Goal: Task Accomplishment & Management: Complete application form

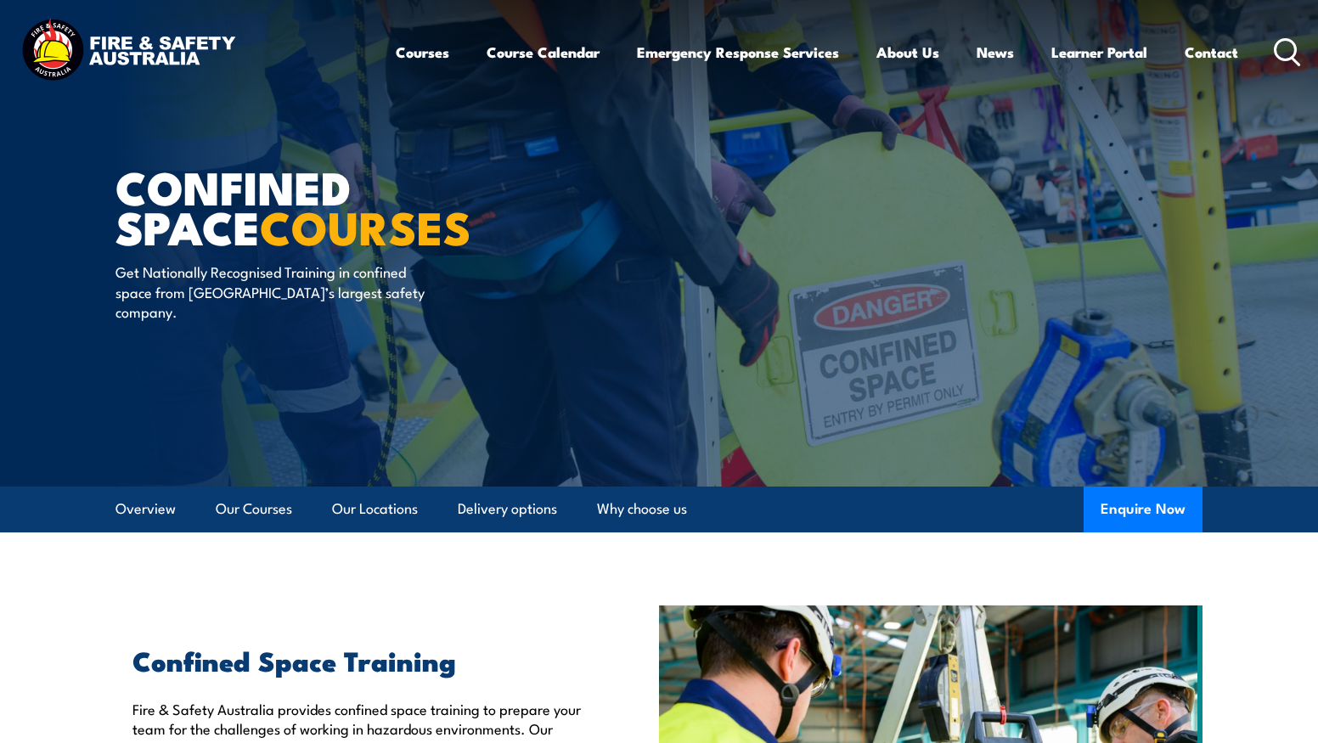
click at [1282, 53] on icon at bounding box center [1287, 52] width 27 height 28
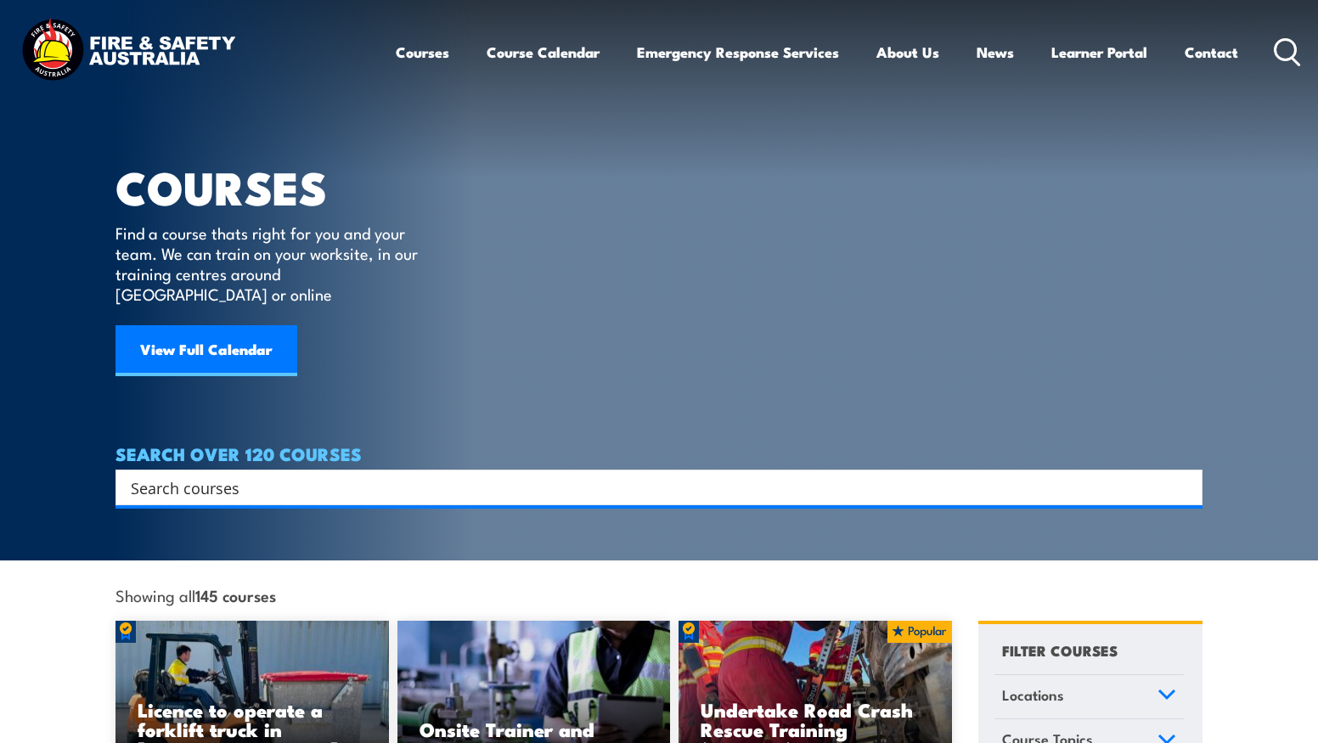
click at [284, 475] on input "Search input" at bounding box center [648, 487] width 1034 height 25
type input "fire"
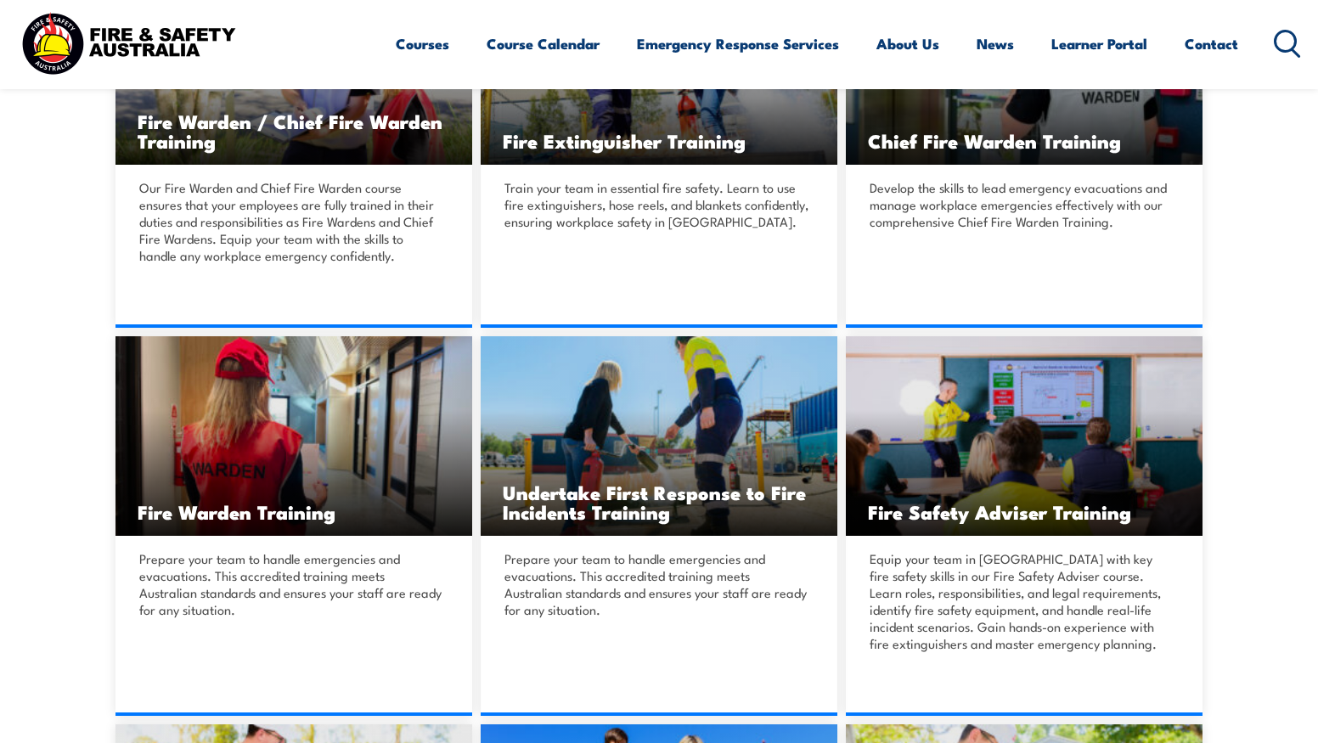
scroll to position [340, 0]
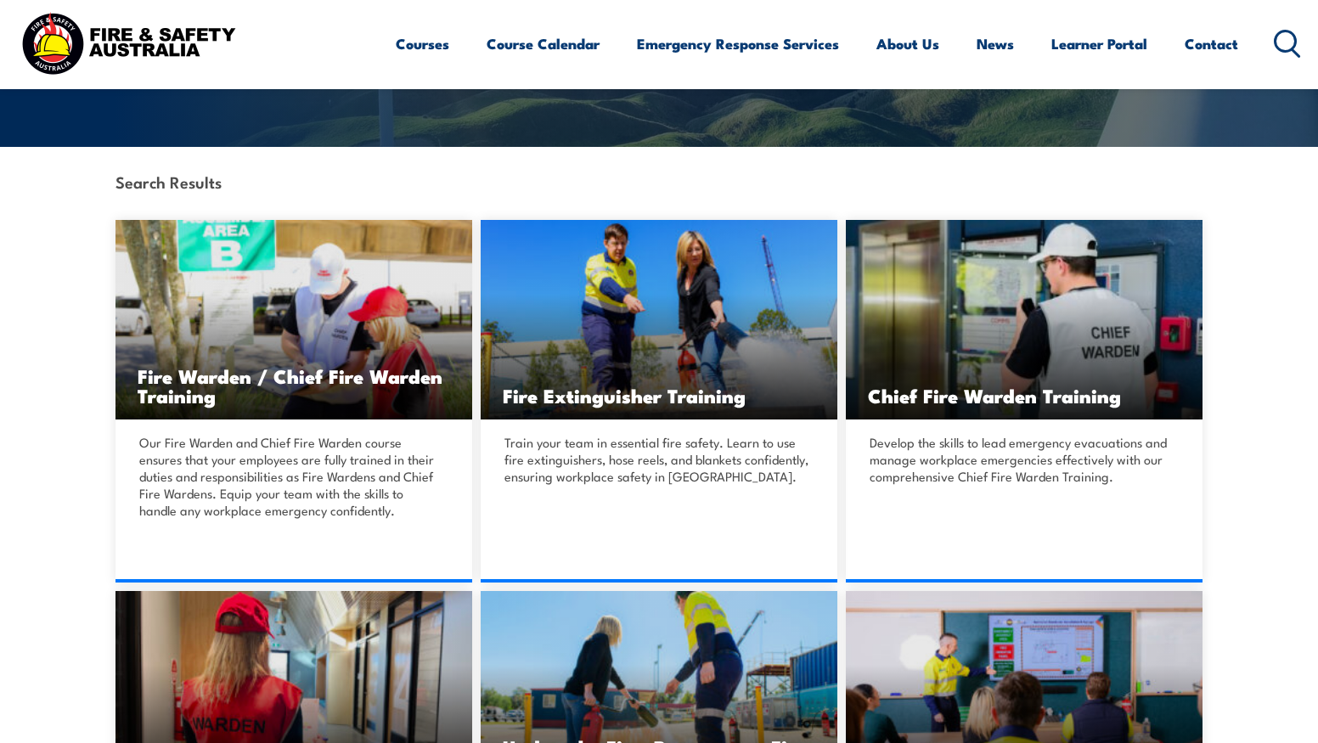
click at [770, 324] on img at bounding box center [659, 320] width 357 height 200
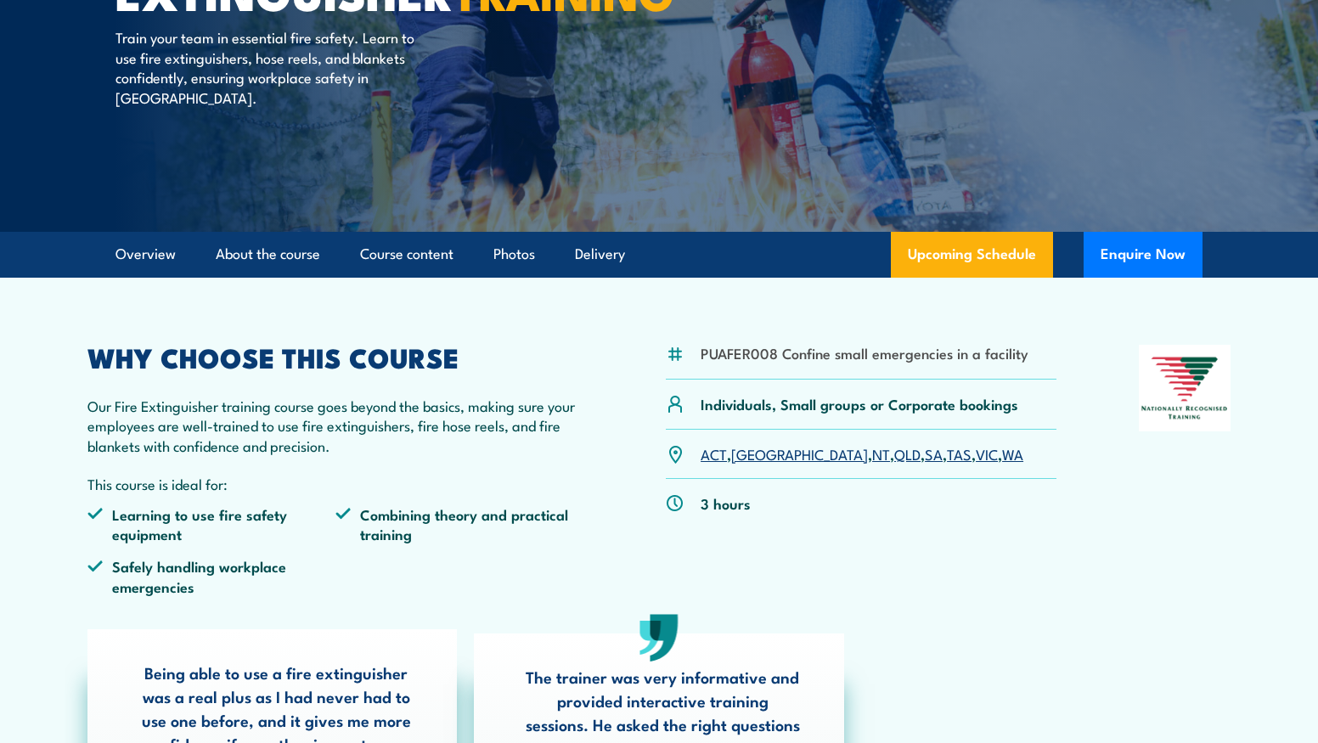
click at [1002, 451] on link "WA" at bounding box center [1012, 453] width 21 height 20
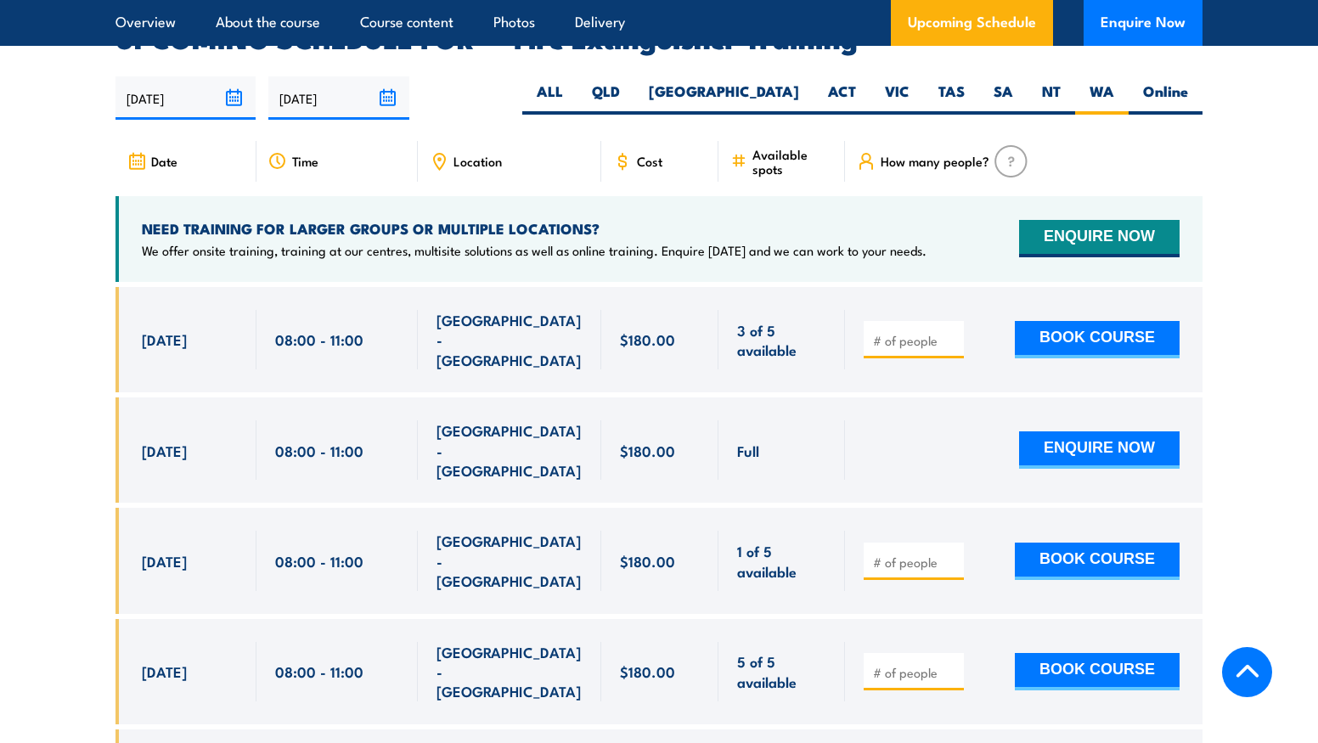
click at [1074, 220] on button "ENQUIRE NOW" at bounding box center [1099, 238] width 160 height 37
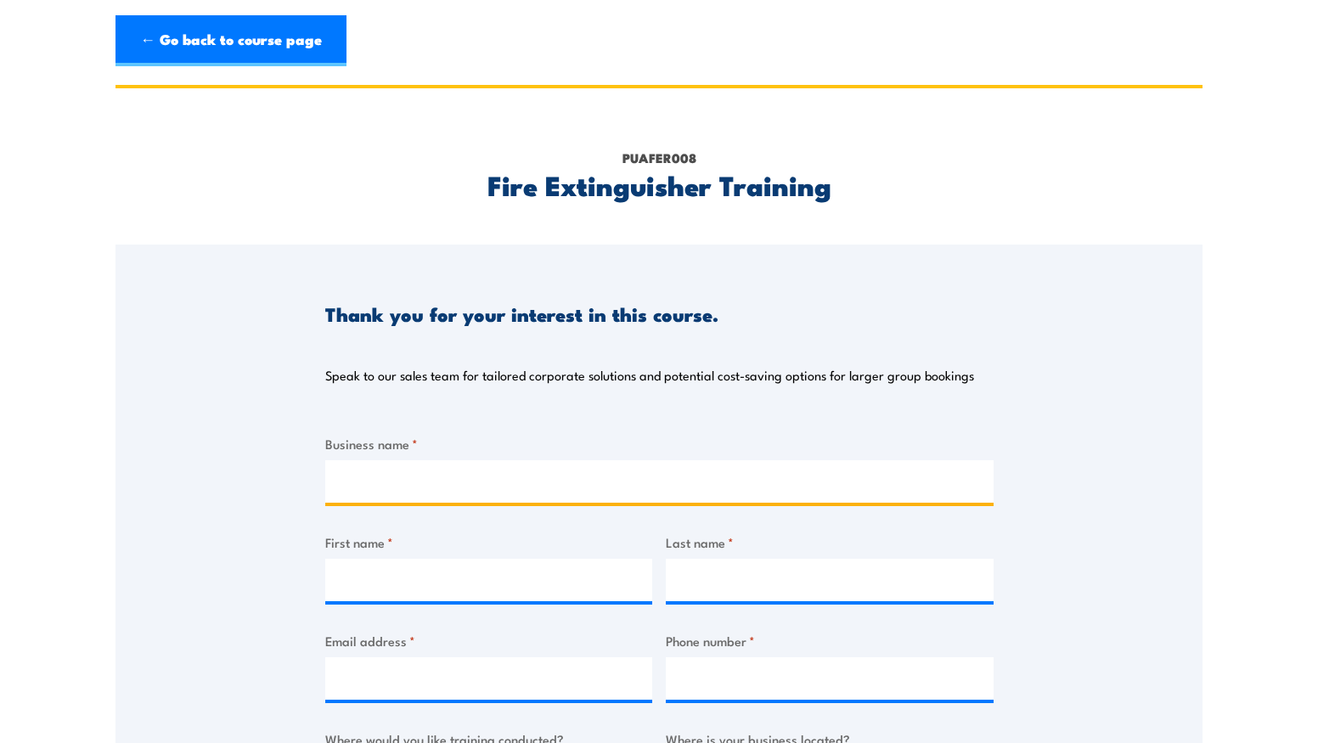
click at [370, 489] on input "Business name *" at bounding box center [659, 481] width 668 height 42
type input "Striker Australia Pty Ltd"
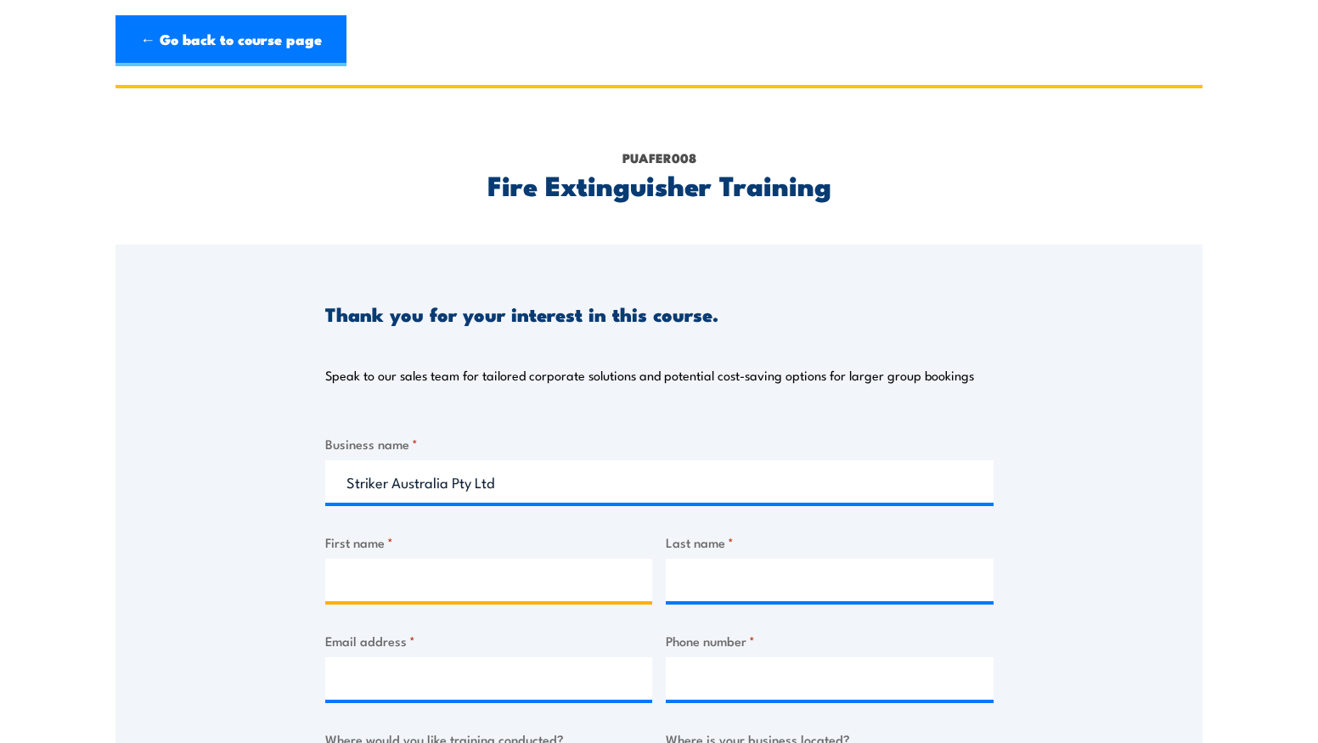
type input "Striker Australia"
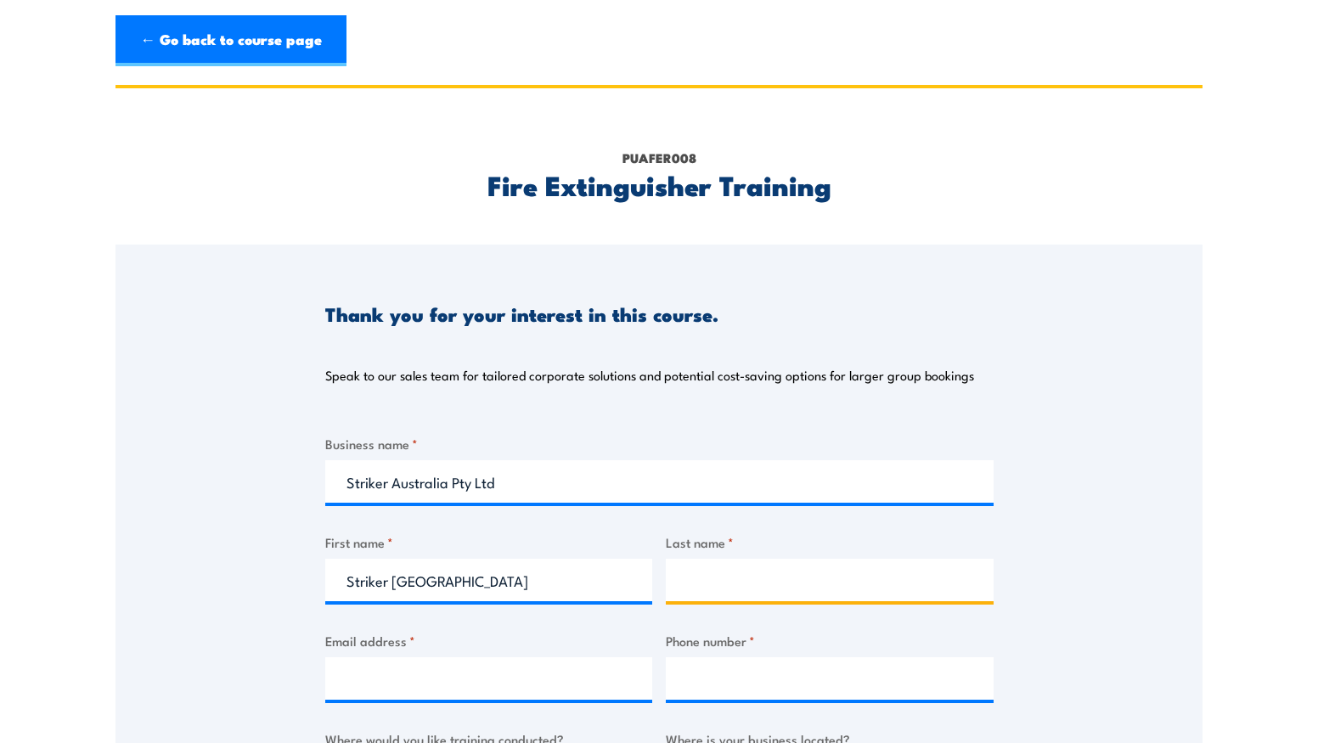
type input "Renae Pattison"
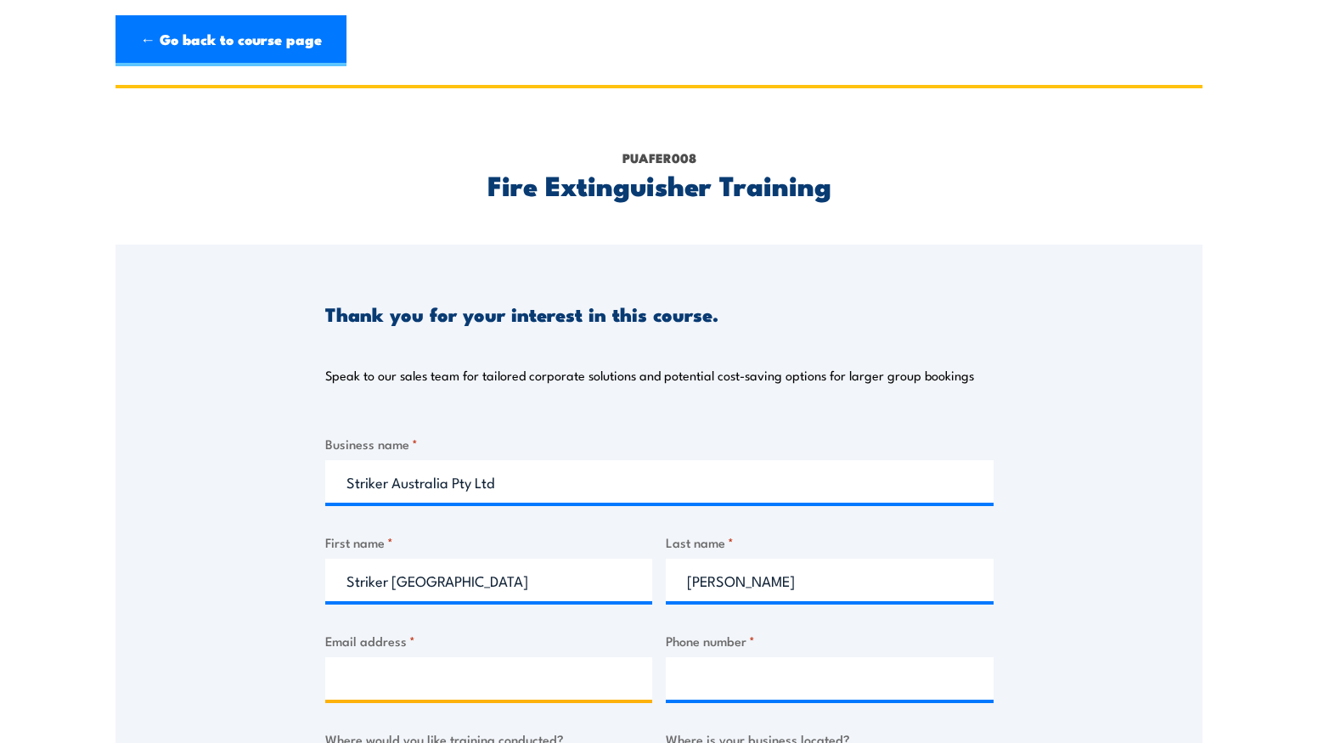
type input "reception@strikercrushing.com"
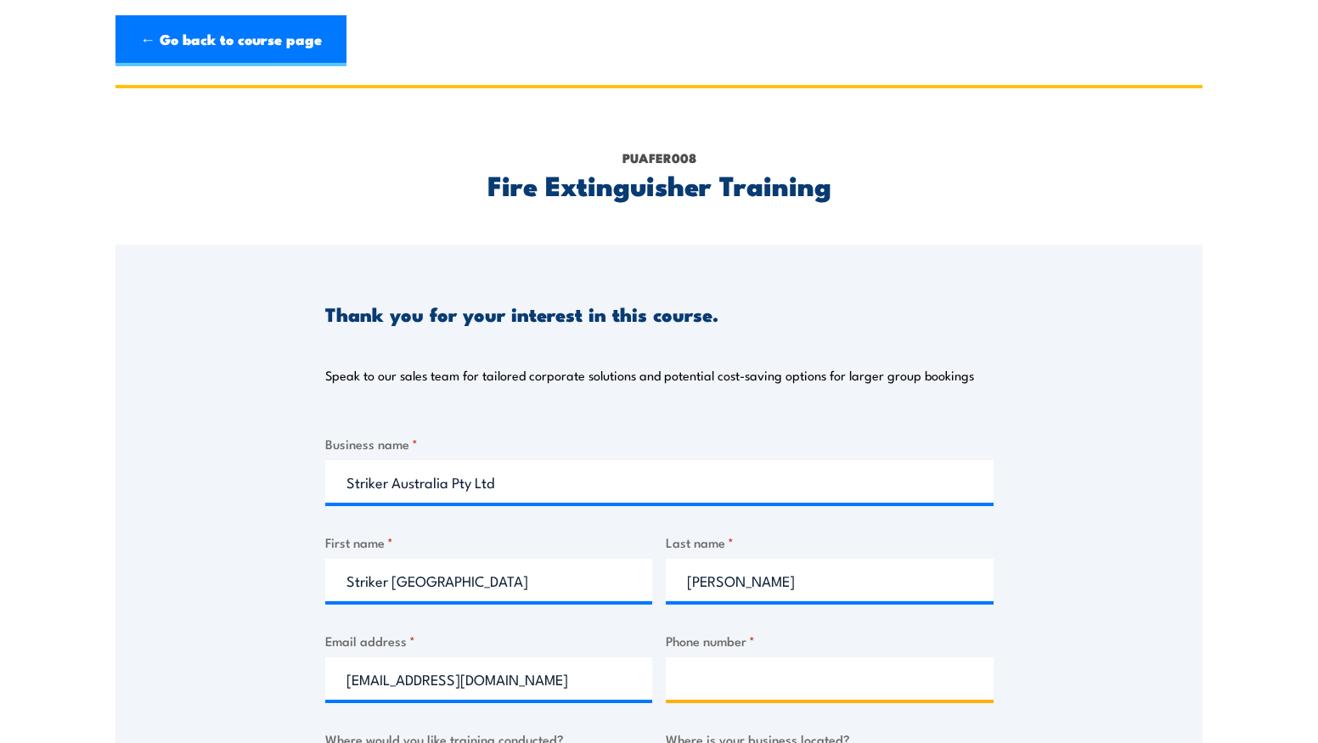
type input "0894373533"
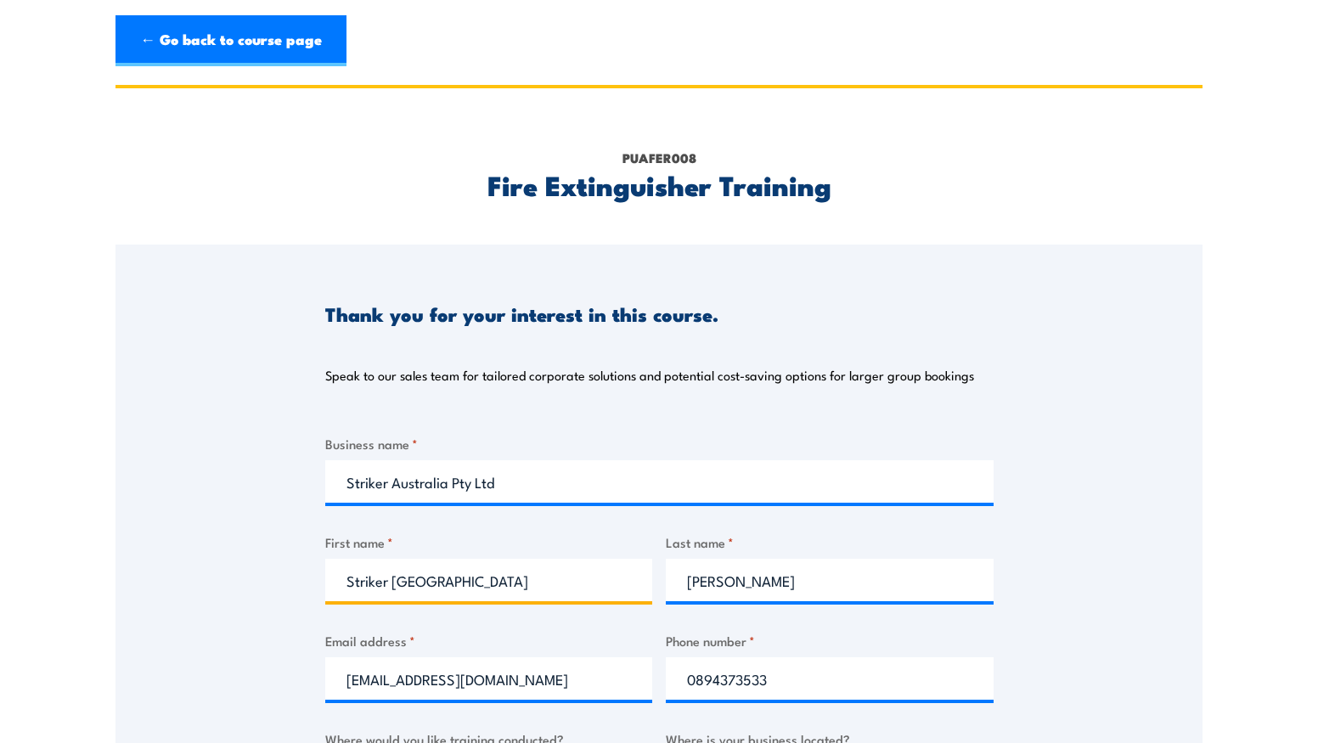
click at [431, 584] on input "Striker Australia" at bounding box center [489, 580] width 328 height 42
drag, startPoint x: 382, startPoint y: 580, endPoint x: 318, endPoint y: 576, distance: 64.7
click at [318, 576] on div "Thank you for your interest in this course. Speak to our sales team for tailore…" at bounding box center [658, 669] width 1087 height 848
type input "Renae"
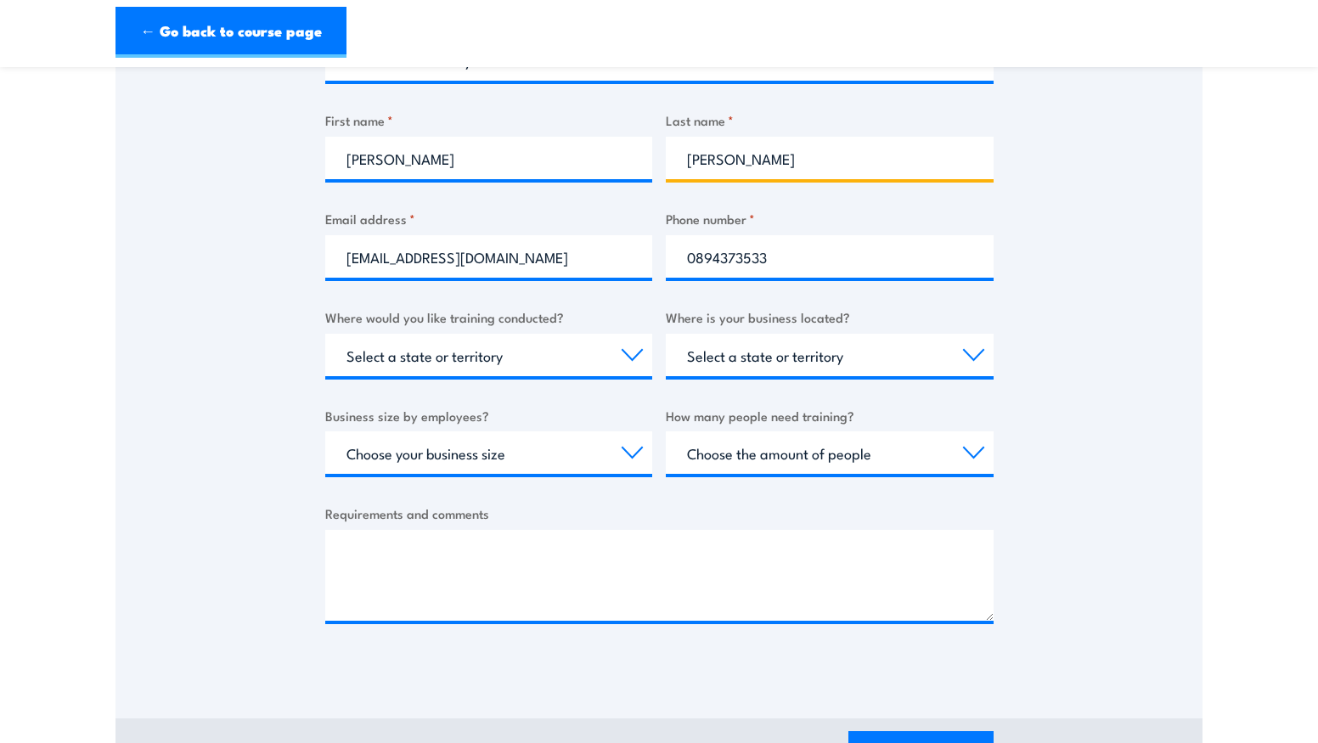
scroll to position [425, 0]
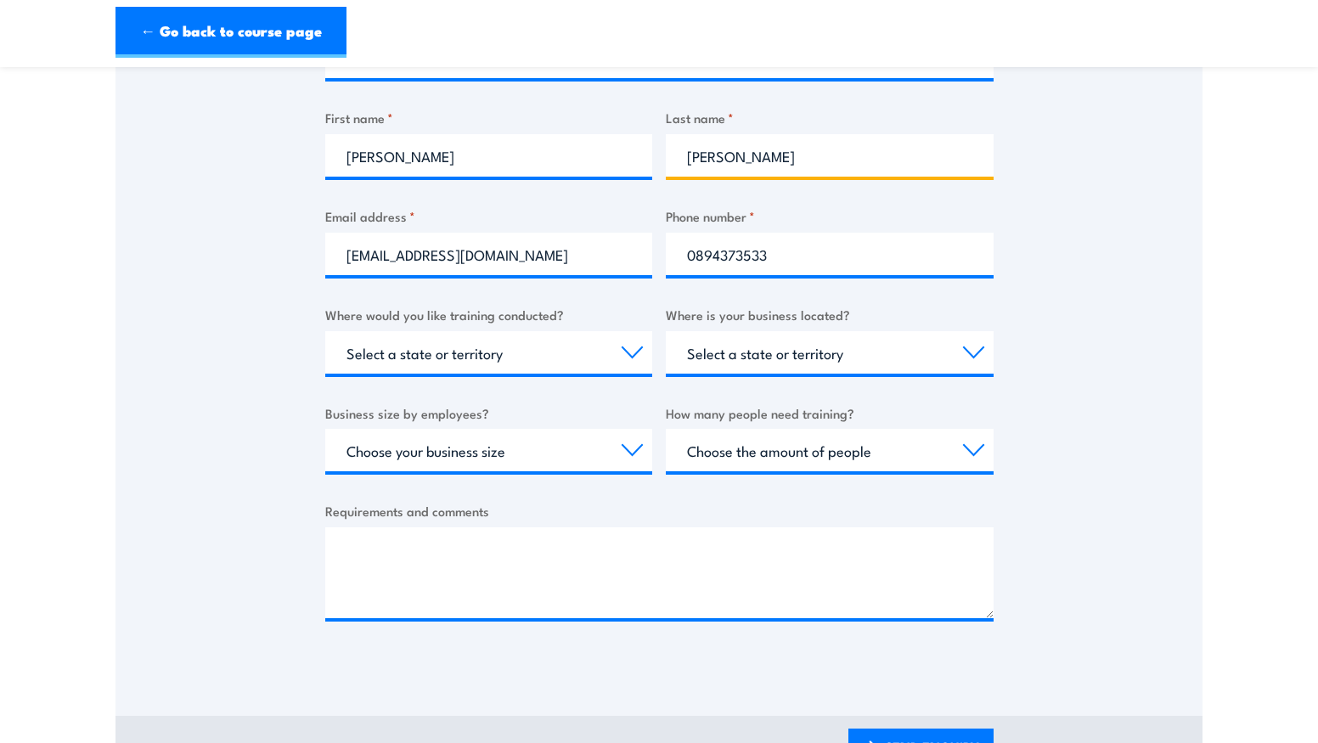
type input "Pattison"
click at [531, 364] on select "Select a state or territory Nationally - multiple locations QLD NSW VIC SA ACT …" at bounding box center [489, 352] width 328 height 42
select select "WA"
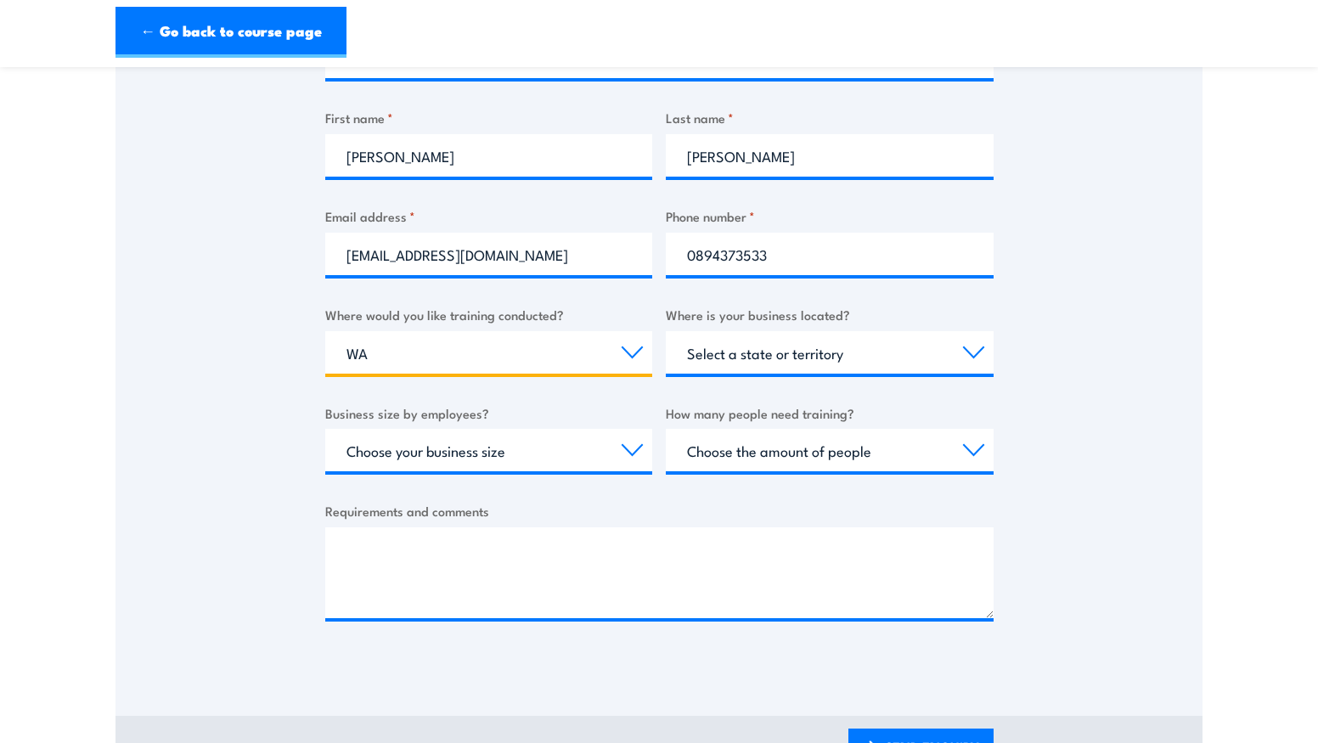
click at [325, 331] on select "Select a state or territory Nationally - multiple locations QLD NSW VIC SA ACT …" at bounding box center [489, 352] width 328 height 42
click at [776, 352] on select "Select a state or territory QLD NSW VIC SA ACT WA TAS NT" at bounding box center [830, 352] width 328 height 42
select select "WA"
click at [666, 331] on select "Select a state or territory QLD NSW VIC SA ACT WA TAS NT" at bounding box center [830, 352] width 328 height 42
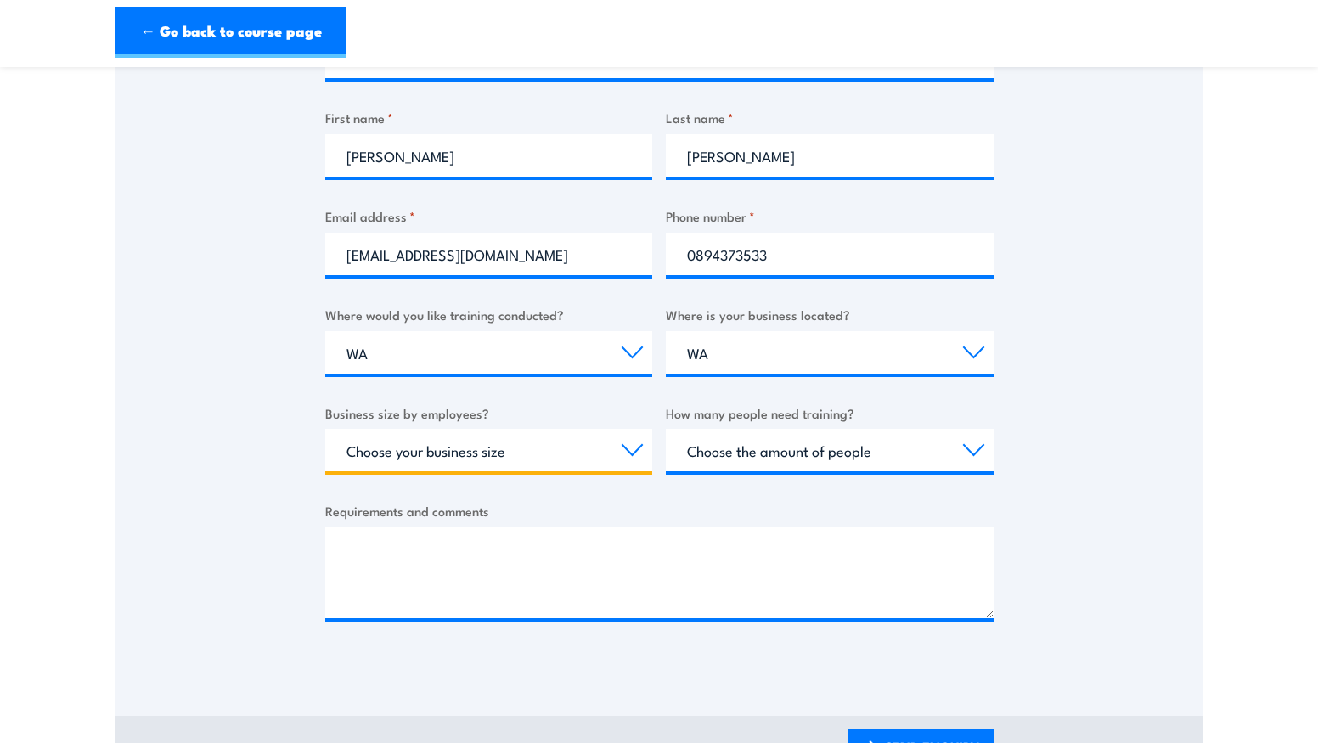
click at [436, 452] on select "Choose your business size 1 to 19 20 to 199 200+" at bounding box center [489, 450] width 328 height 42
select select "20 to 199"
click at [325, 429] on select "Choose your business size 1 to 19 20 to 199 200+" at bounding box center [489, 450] width 328 height 42
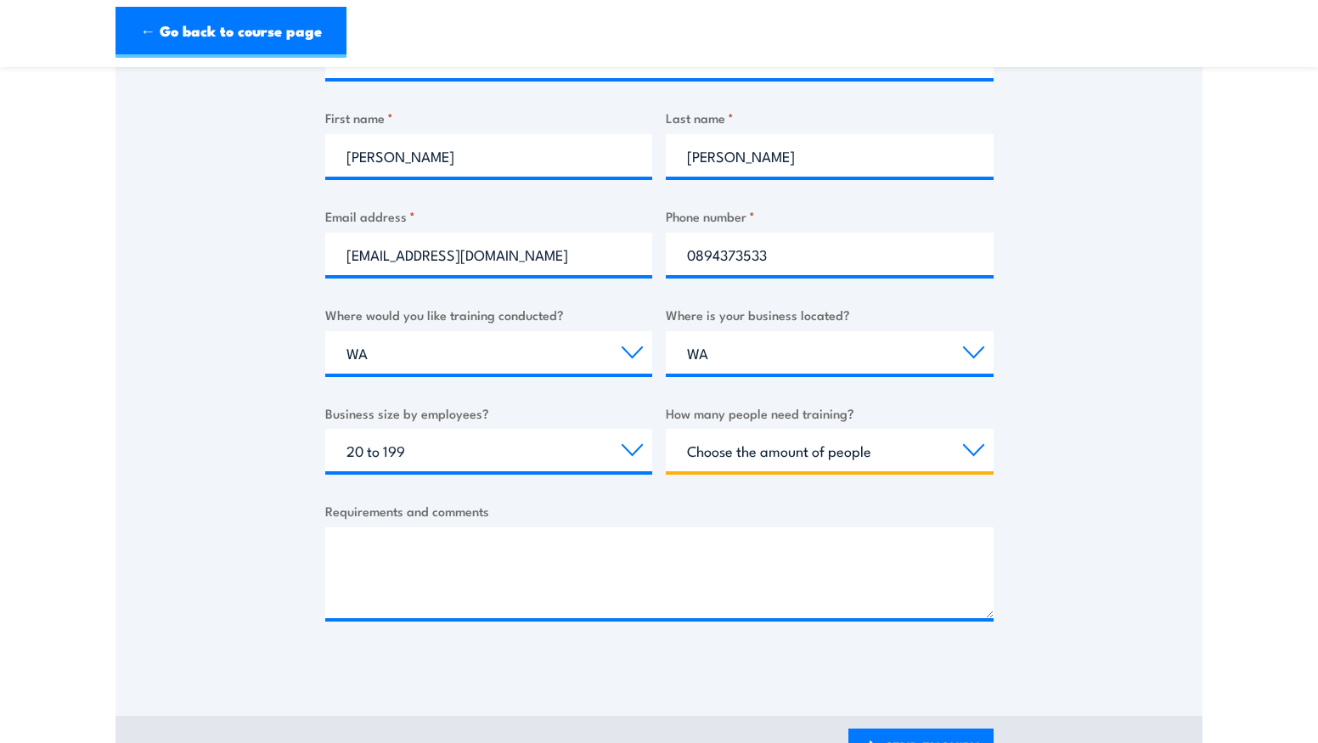
click at [833, 453] on select "Choose the amount of people 1 to 4 5 to 19 20+" at bounding box center [830, 450] width 328 height 42
select select "20+"
click at [666, 429] on select "Choose the amount of people 1 to 4 5 to 19 20+" at bounding box center [830, 450] width 328 height 42
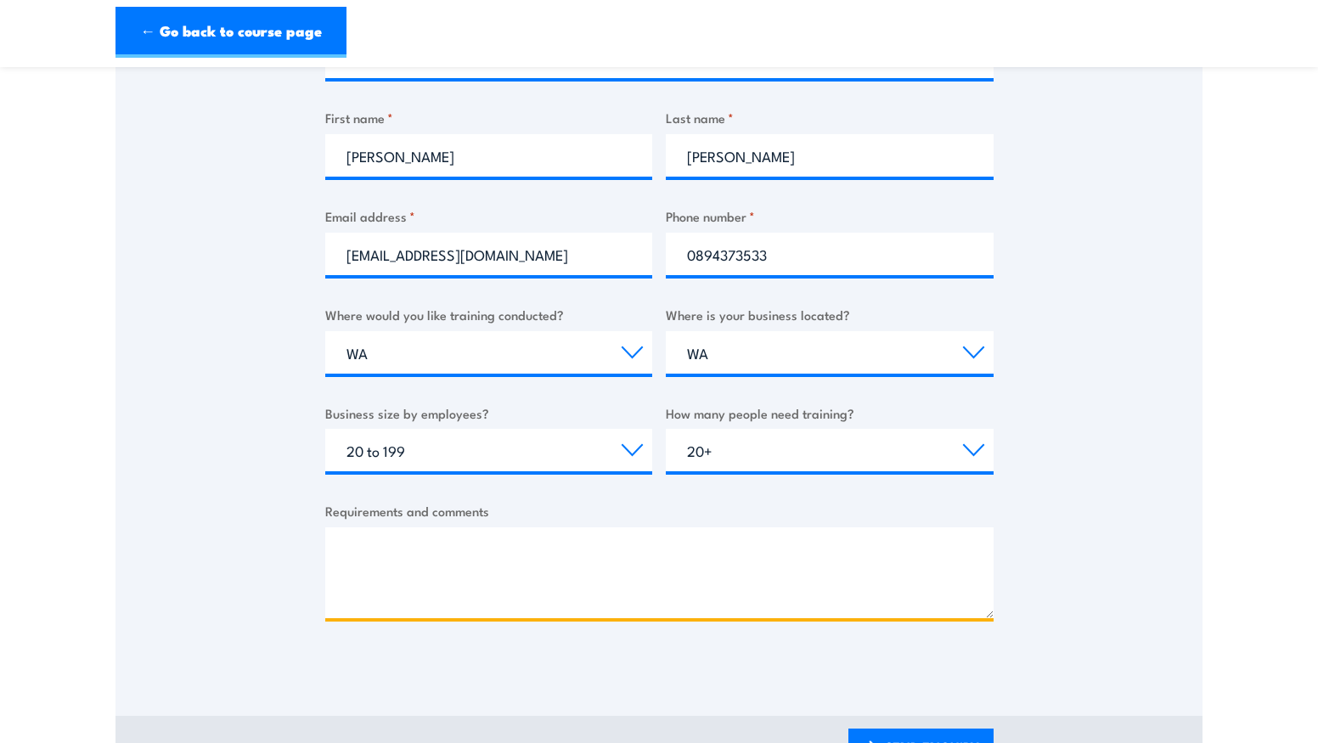
click at [509, 588] on textarea "Requirements and comments" at bounding box center [659, 572] width 668 height 91
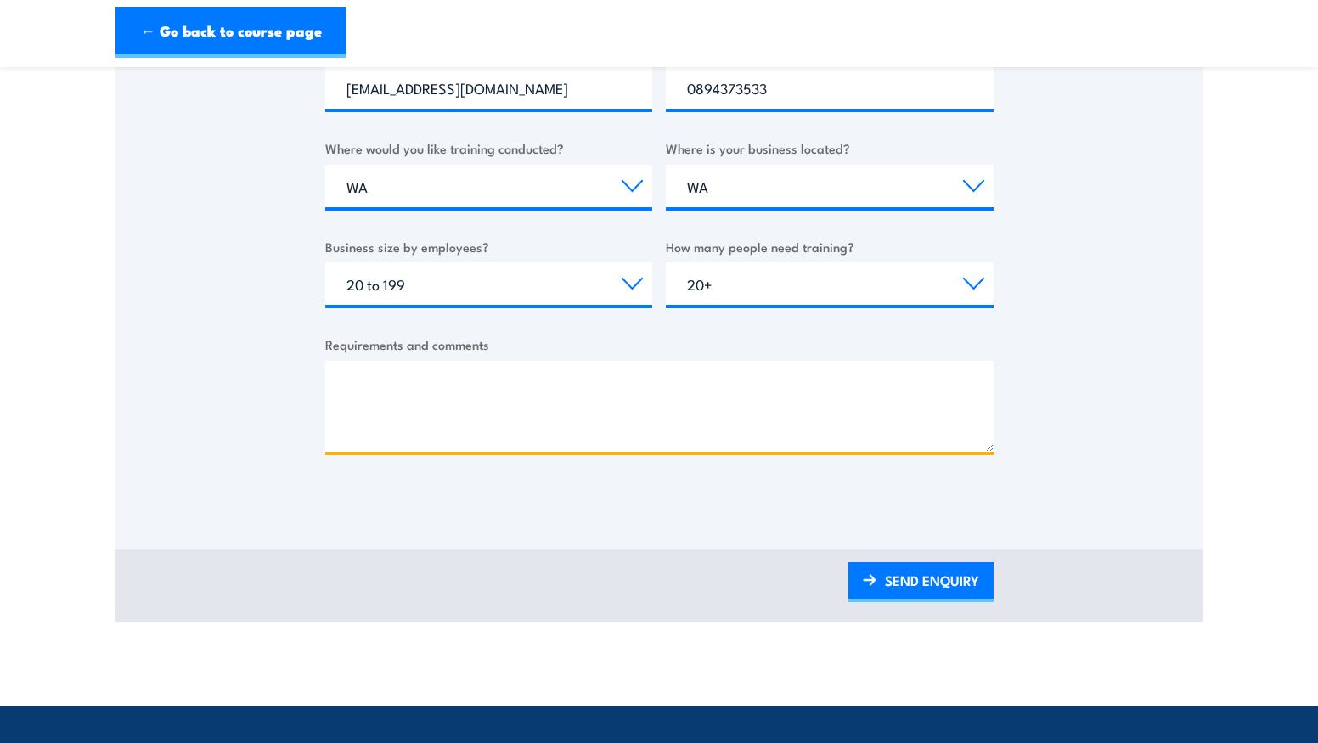
scroll to position [255, 0]
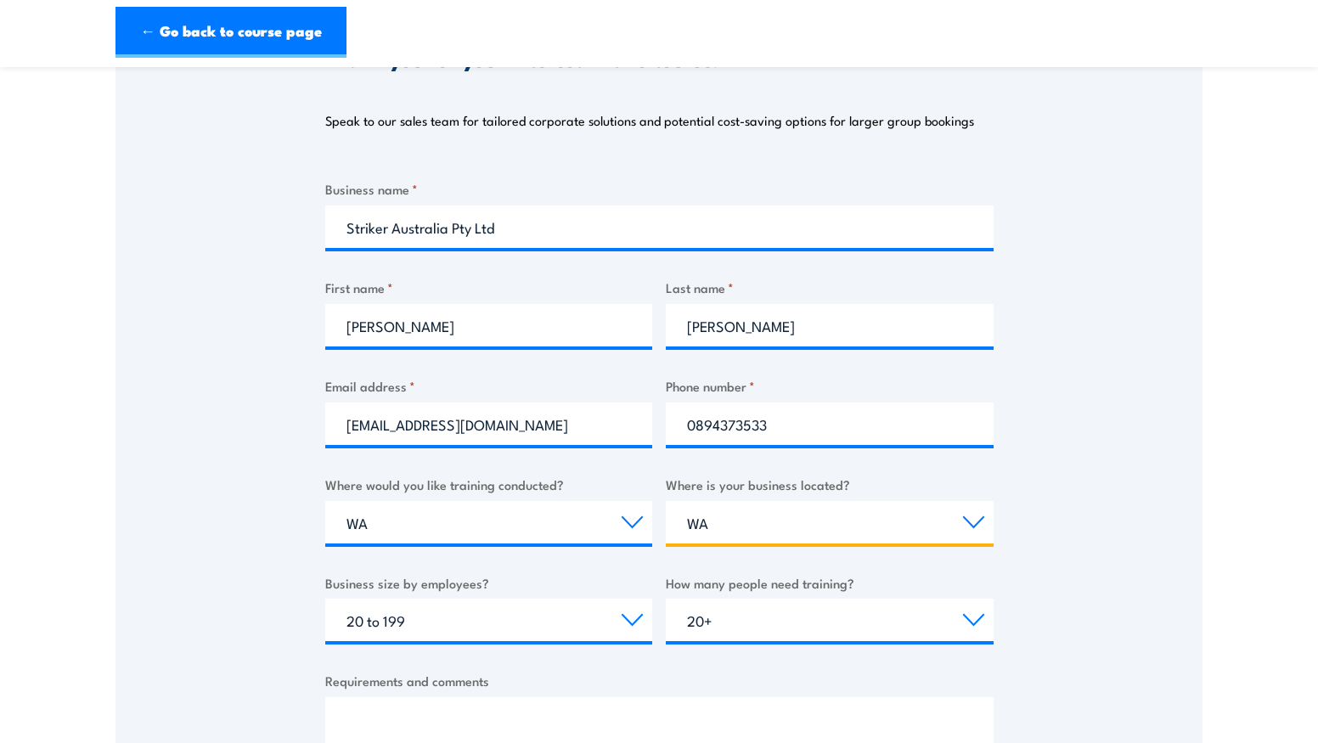
click at [821, 537] on select "Select a state or territory QLD NSW VIC SA ACT WA TAS NT" at bounding box center [830, 522] width 328 height 42
click at [666, 501] on select "Select a state or territory QLD NSW VIC SA ACT WA TAS NT" at bounding box center [830, 522] width 328 height 42
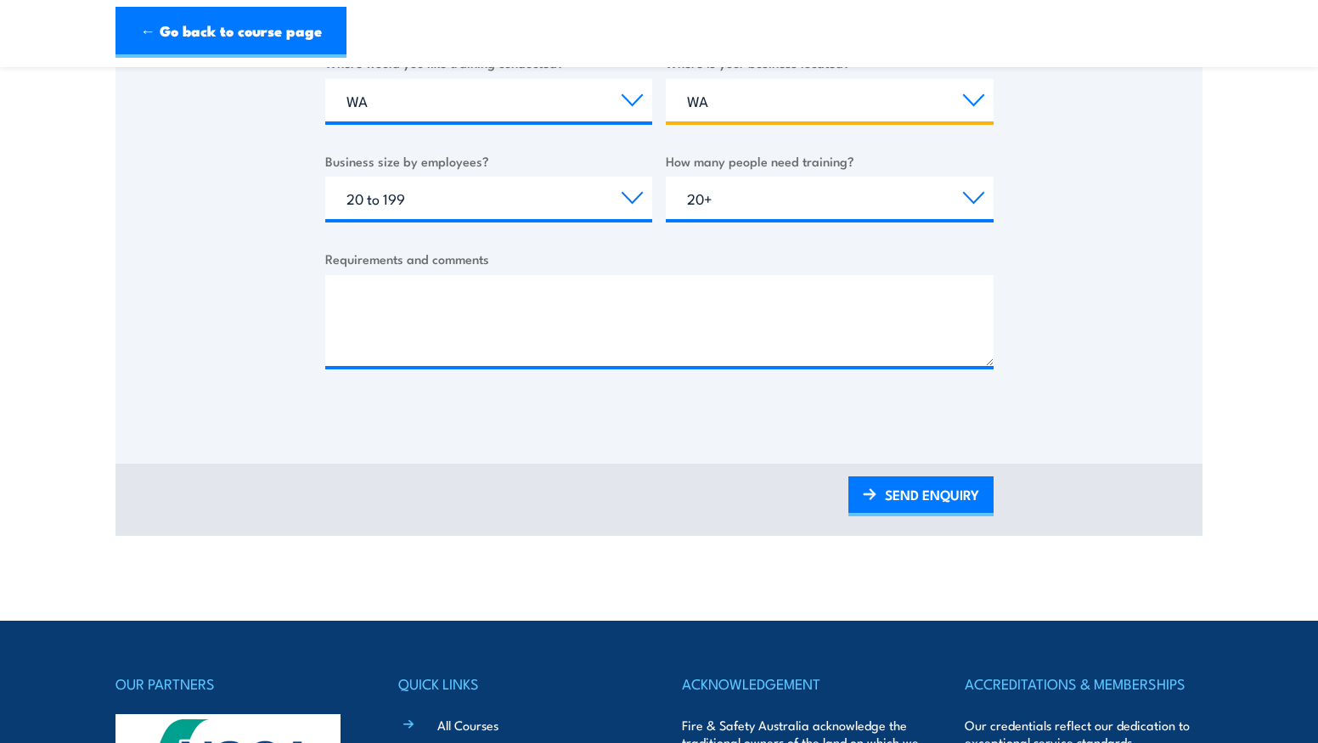
scroll to position [679, 0]
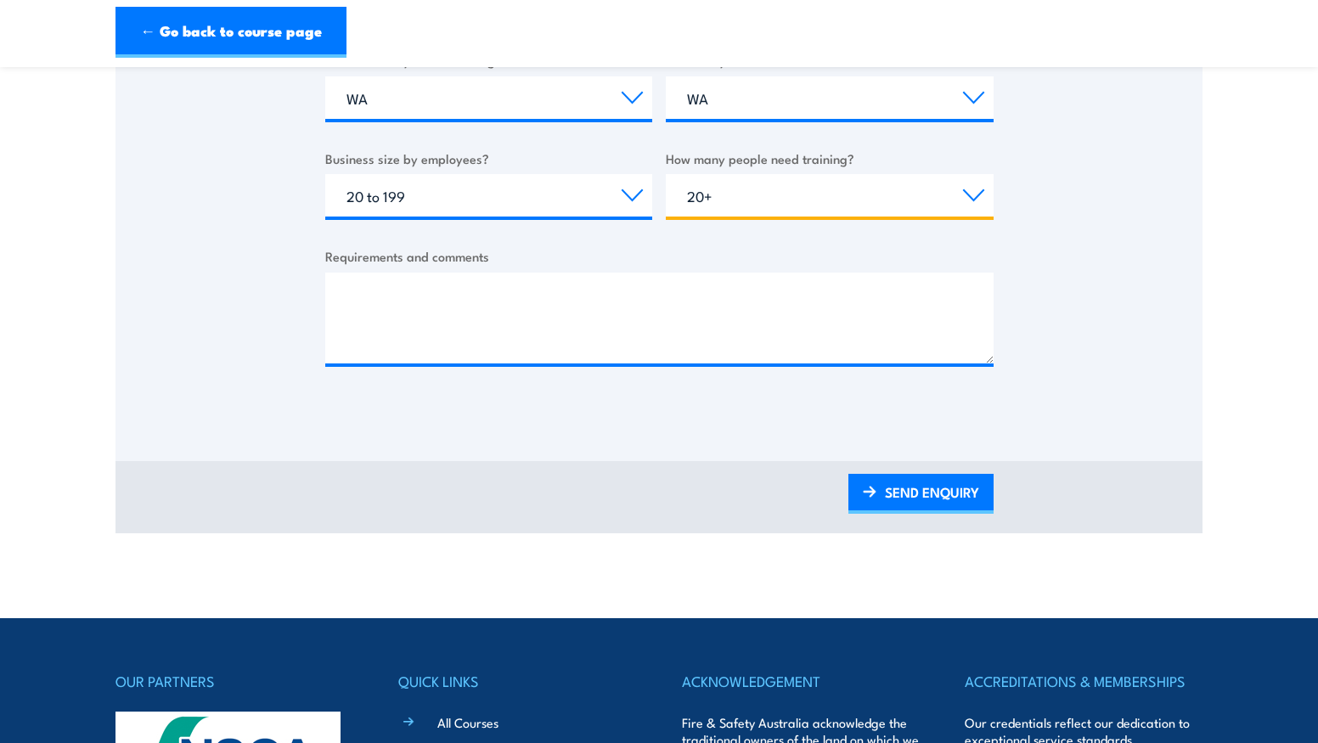
click at [818, 196] on select "Choose the amount of people 1 to 4 5 to 19 20+" at bounding box center [830, 195] width 328 height 42
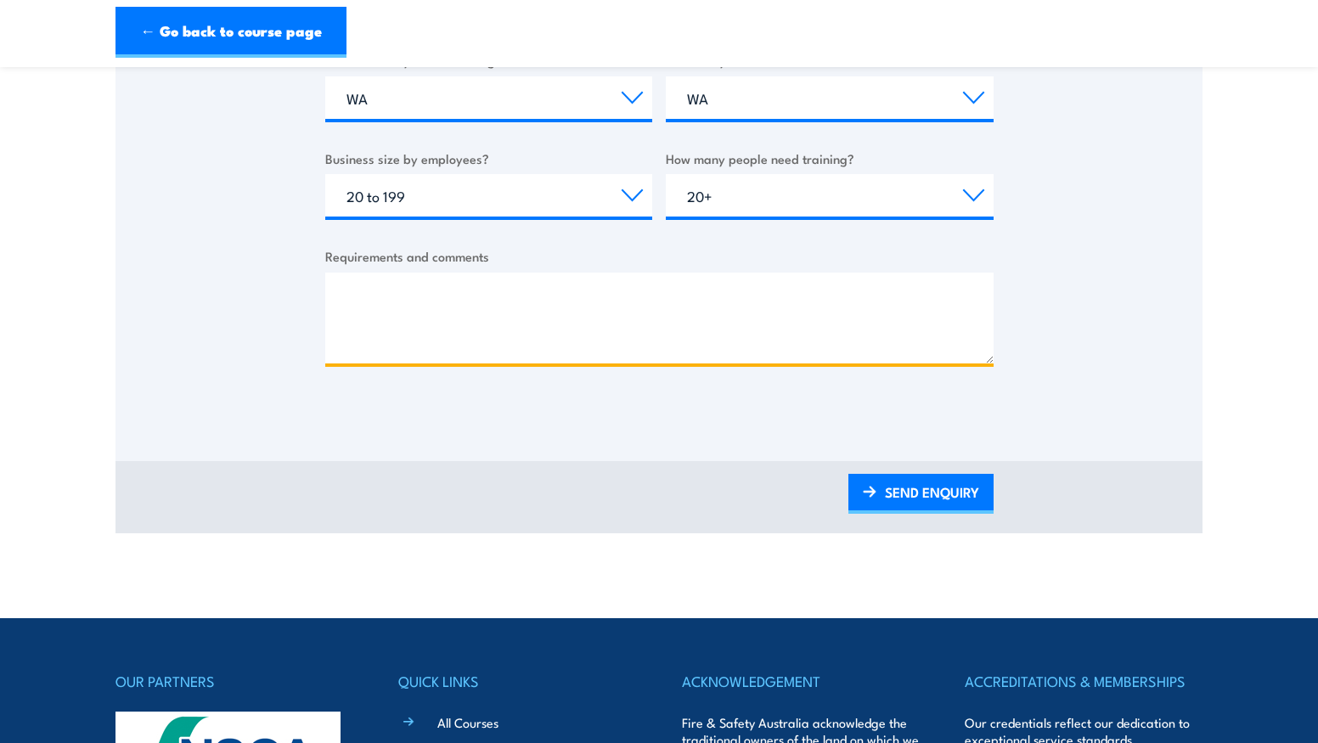
click at [481, 343] on textarea "Requirements and comments" at bounding box center [659, 318] width 668 height 91
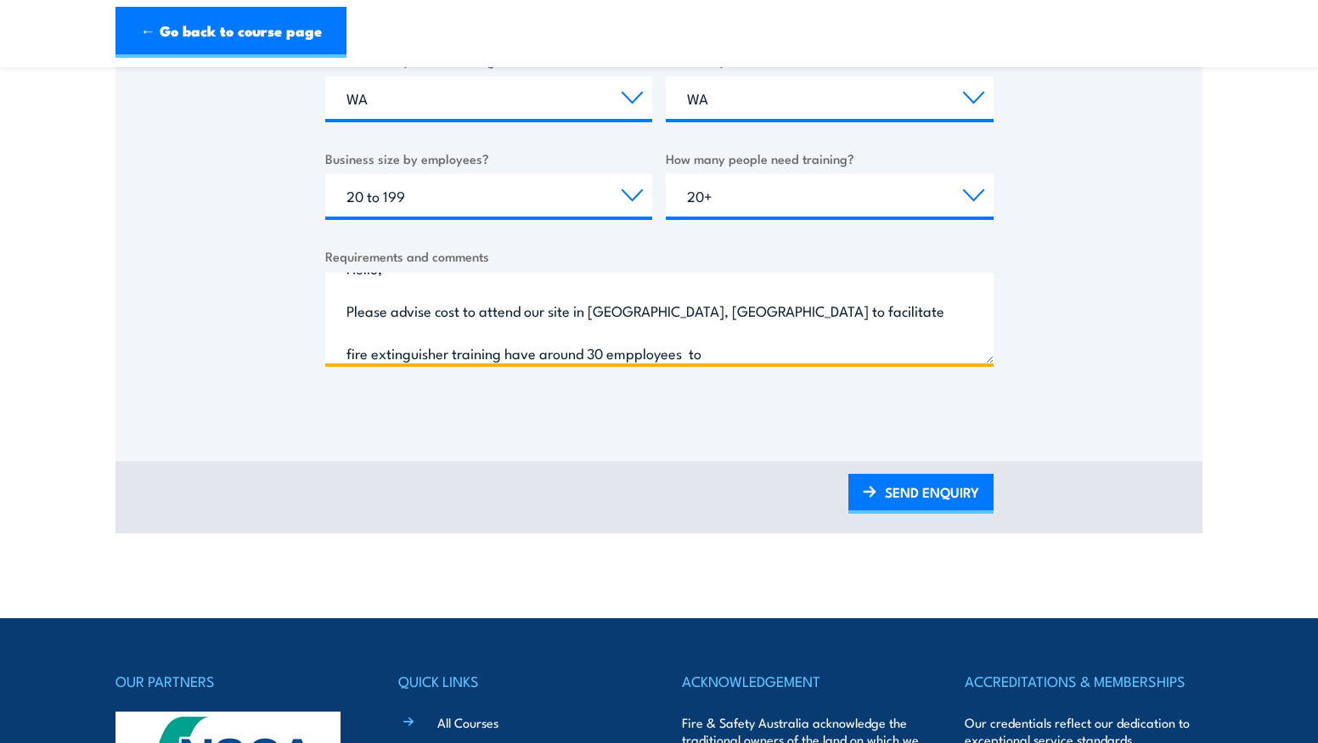
click at [936, 318] on textarea "Hello, Please advise cost to attend our site in Henderson, WA to facilitate fir…" at bounding box center [659, 318] width 668 height 91
click at [602, 351] on textarea "Hello, Please advise cost to attend our site in Henderson, WA to facilitate fir…" at bounding box center [659, 318] width 668 height 91
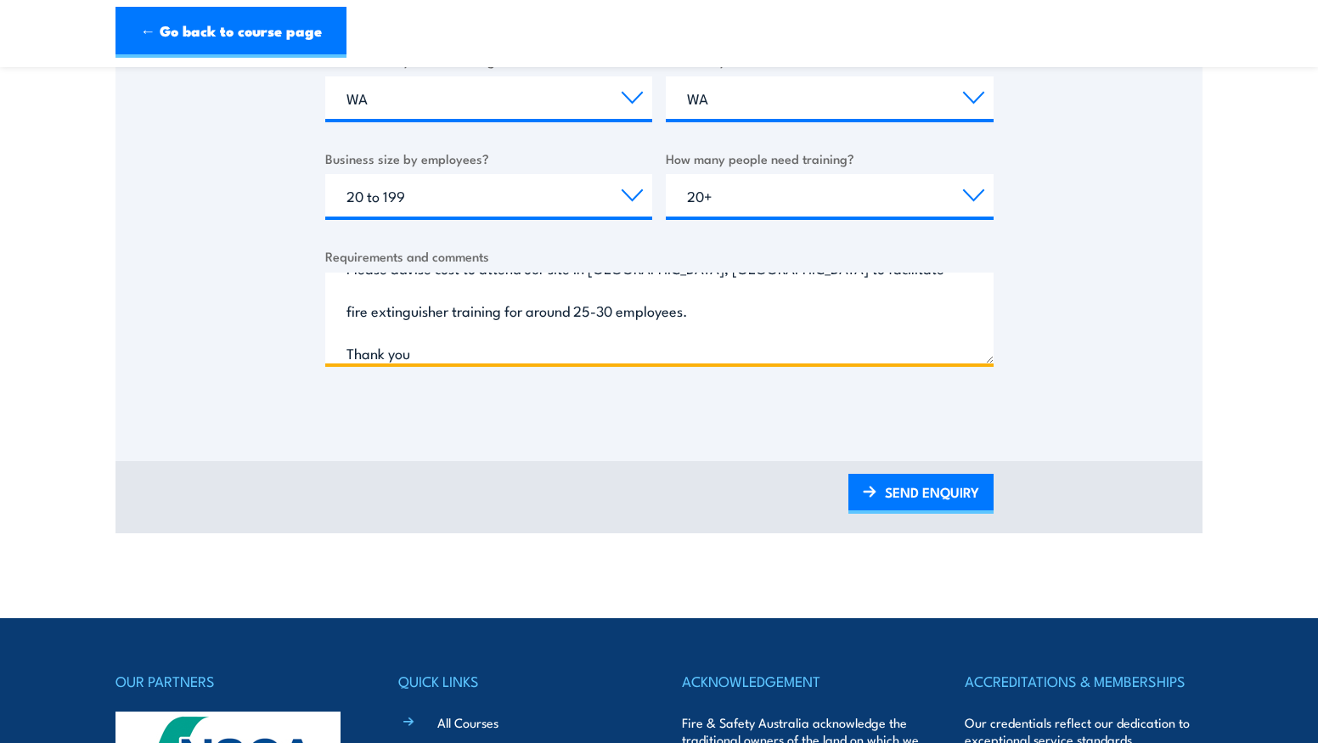
scroll to position [0, 0]
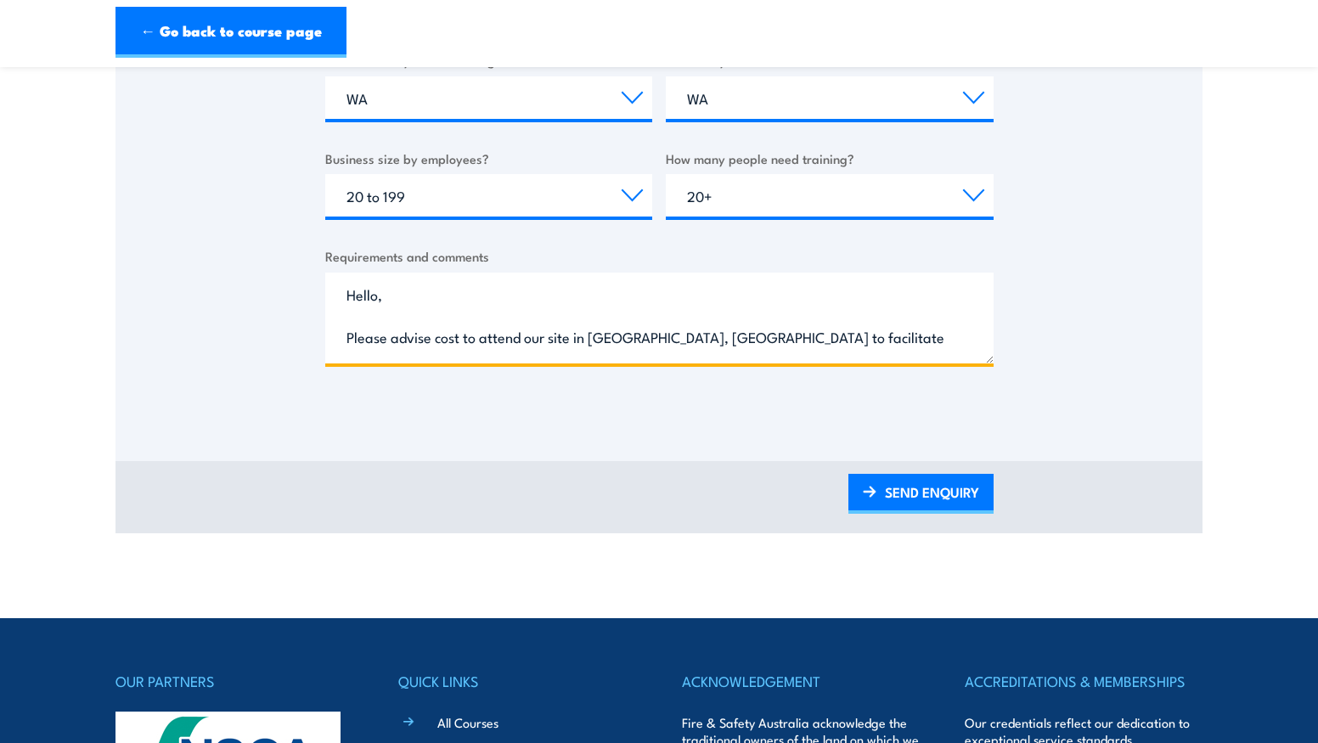
drag, startPoint x: 459, startPoint y: 347, endPoint x: 299, endPoint y: 234, distance: 196.2
type textarea "Hello, Please advise cost to attend our site in Henderson, WA to facilitate fir…"
click at [911, 482] on link "SEND ENQUIRY" at bounding box center [920, 494] width 145 height 40
